Goal: Task Accomplishment & Management: Complete application form

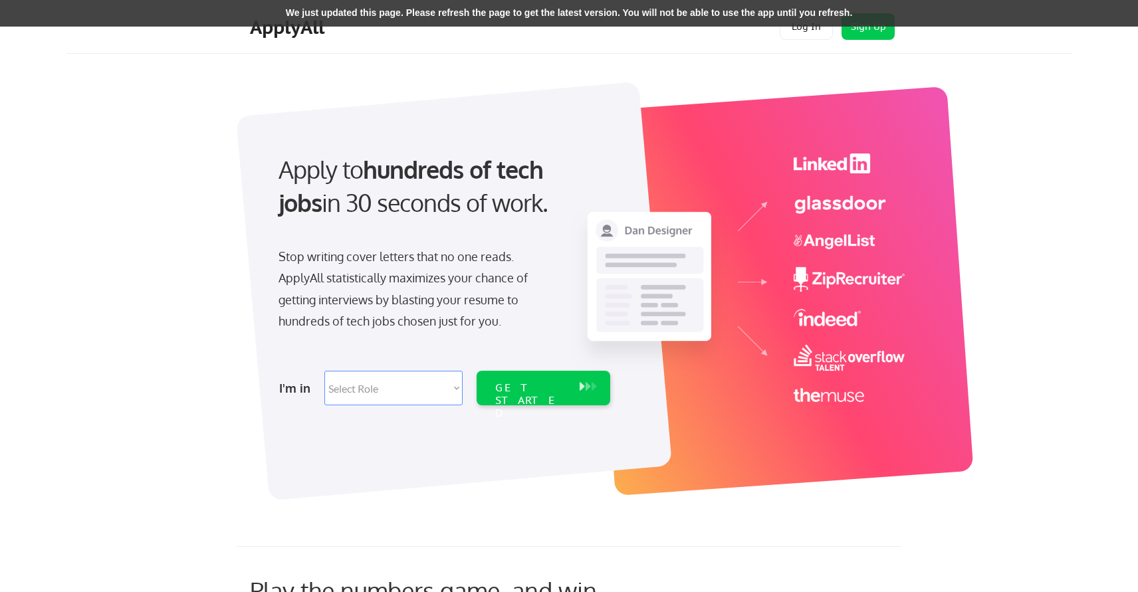
click at [383, 394] on select "Select Role Software Engineering Product Management Customer Success Sales UI/U…" at bounding box center [393, 388] width 138 height 35
select select ""sales""
click at [324, 371] on select "Select Role Software Engineering Product Management Customer Success Sales UI/U…" at bounding box center [393, 388] width 138 height 35
select select ""sales""
click at [529, 392] on div "GET STARTED" at bounding box center [530, 400] width 71 height 39
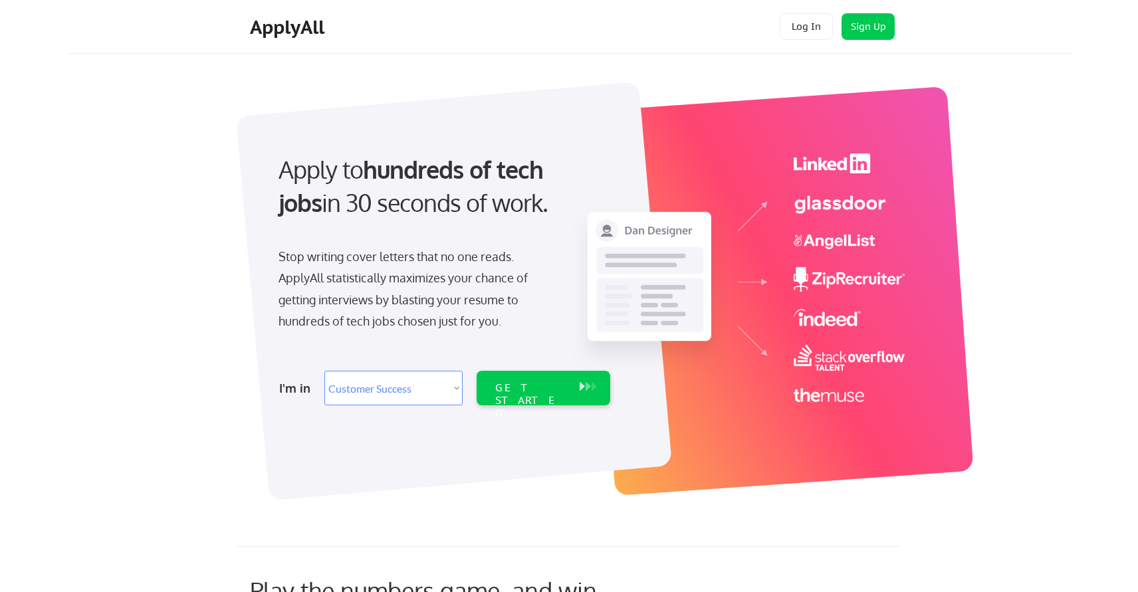
select select ""sales""
